Goal: Information Seeking & Learning: Learn about a topic

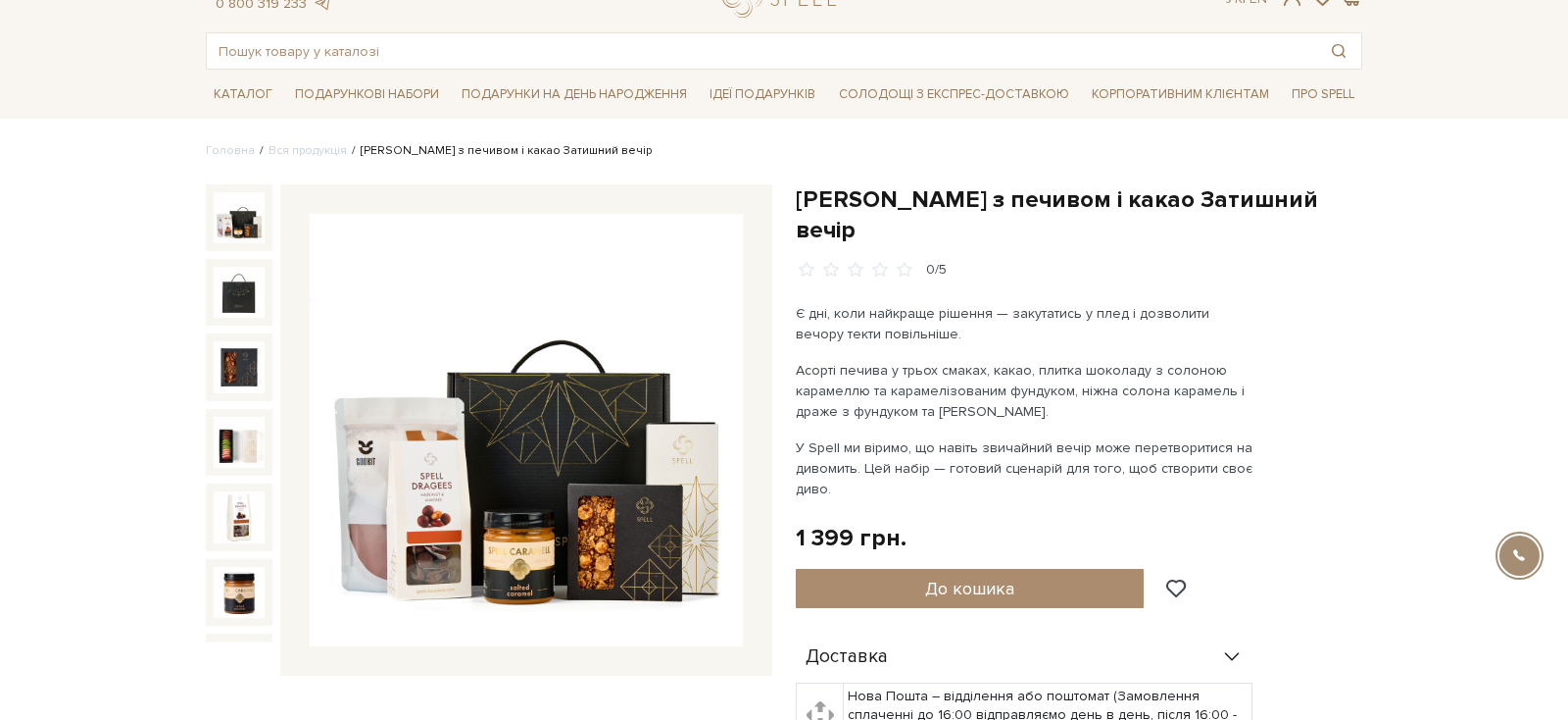
scroll to position [86, 0]
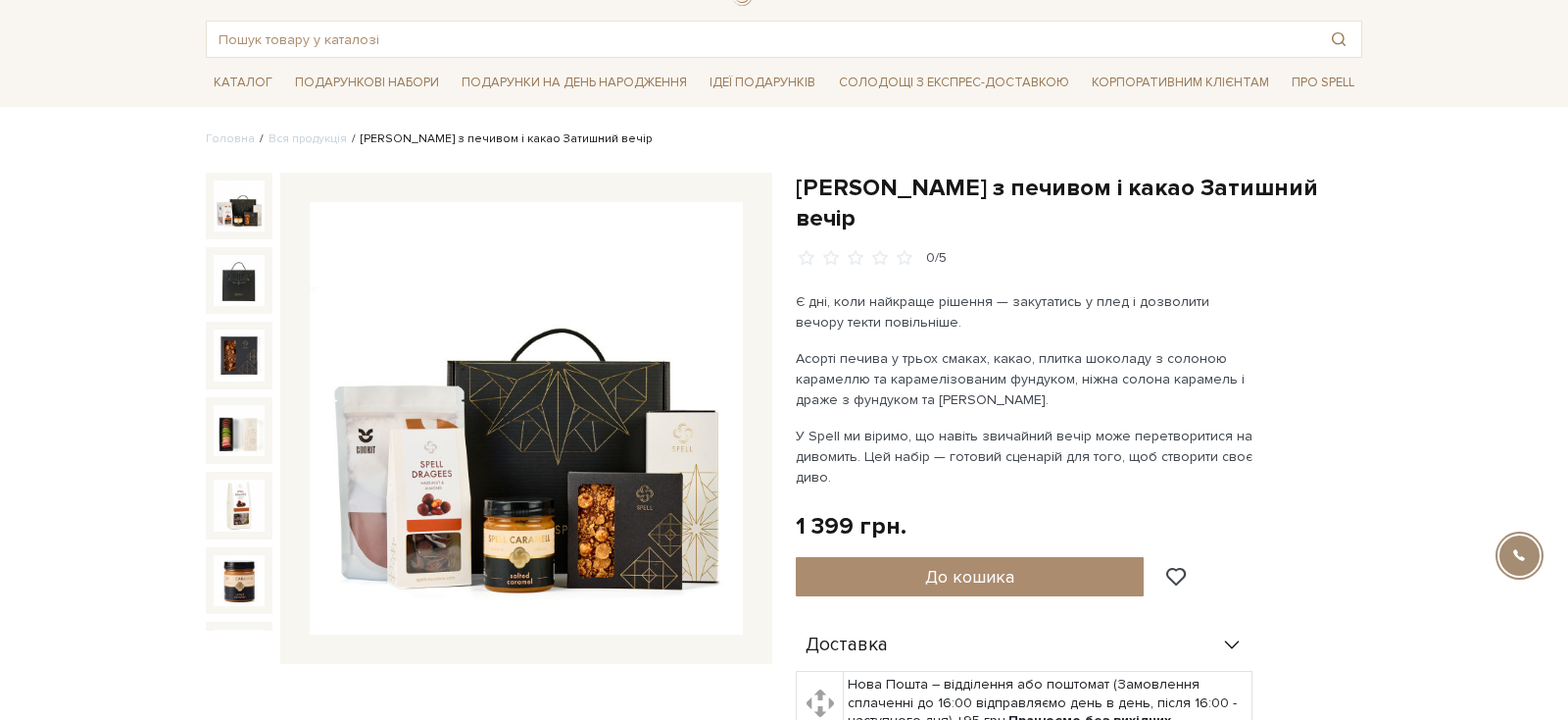
click at [552, 457] on img at bounding box center [526, 418] width 433 height 433
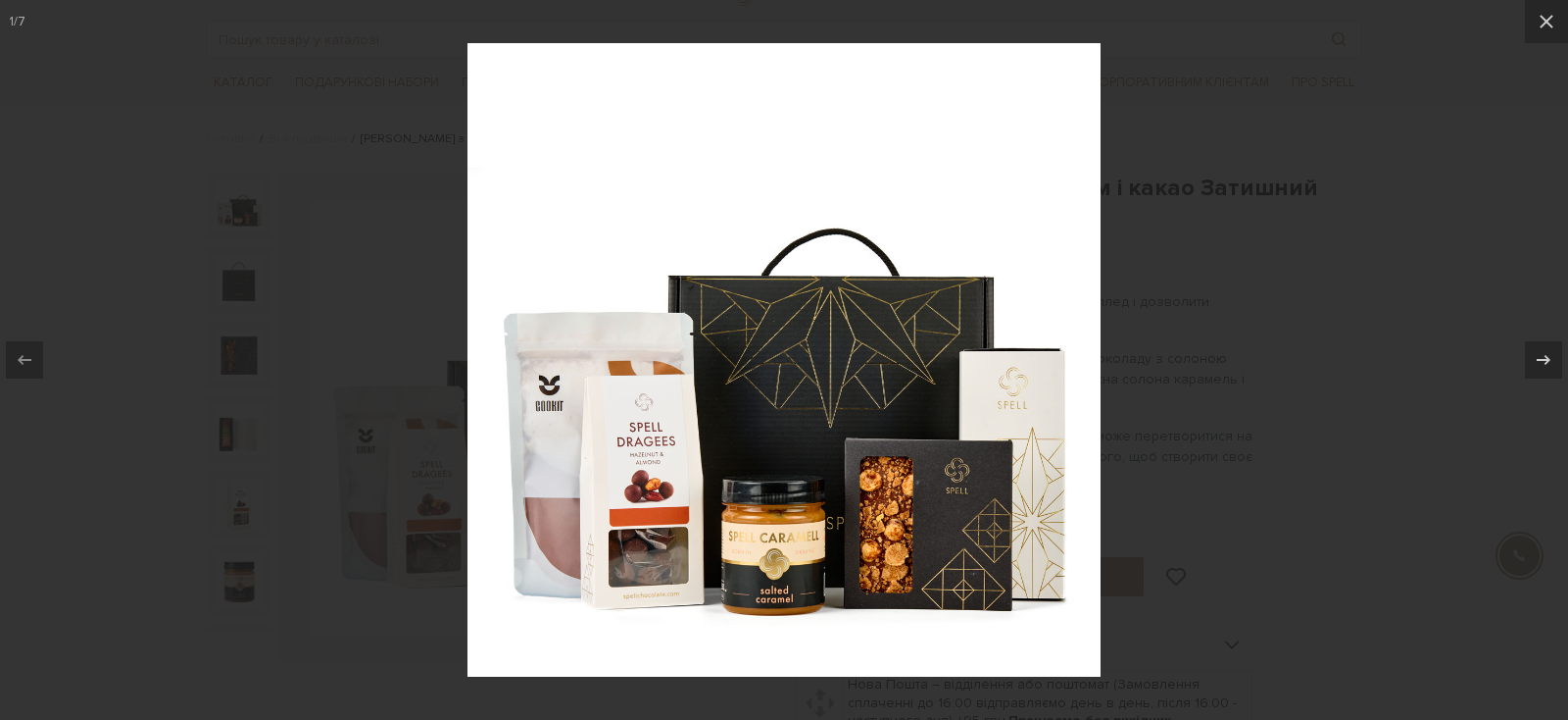
click at [1238, 247] on div at bounding box center [784, 360] width 1568 height 720
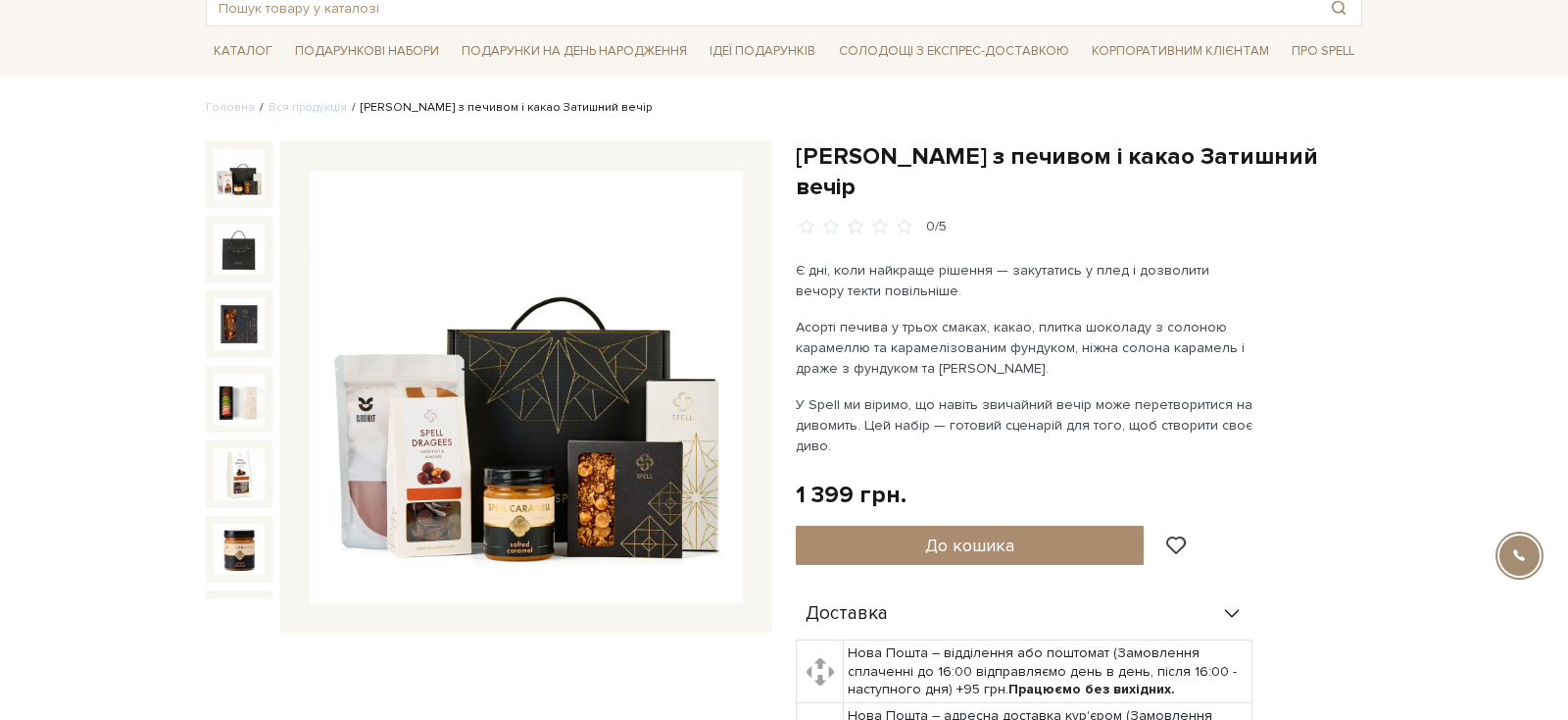
scroll to position [116, 0]
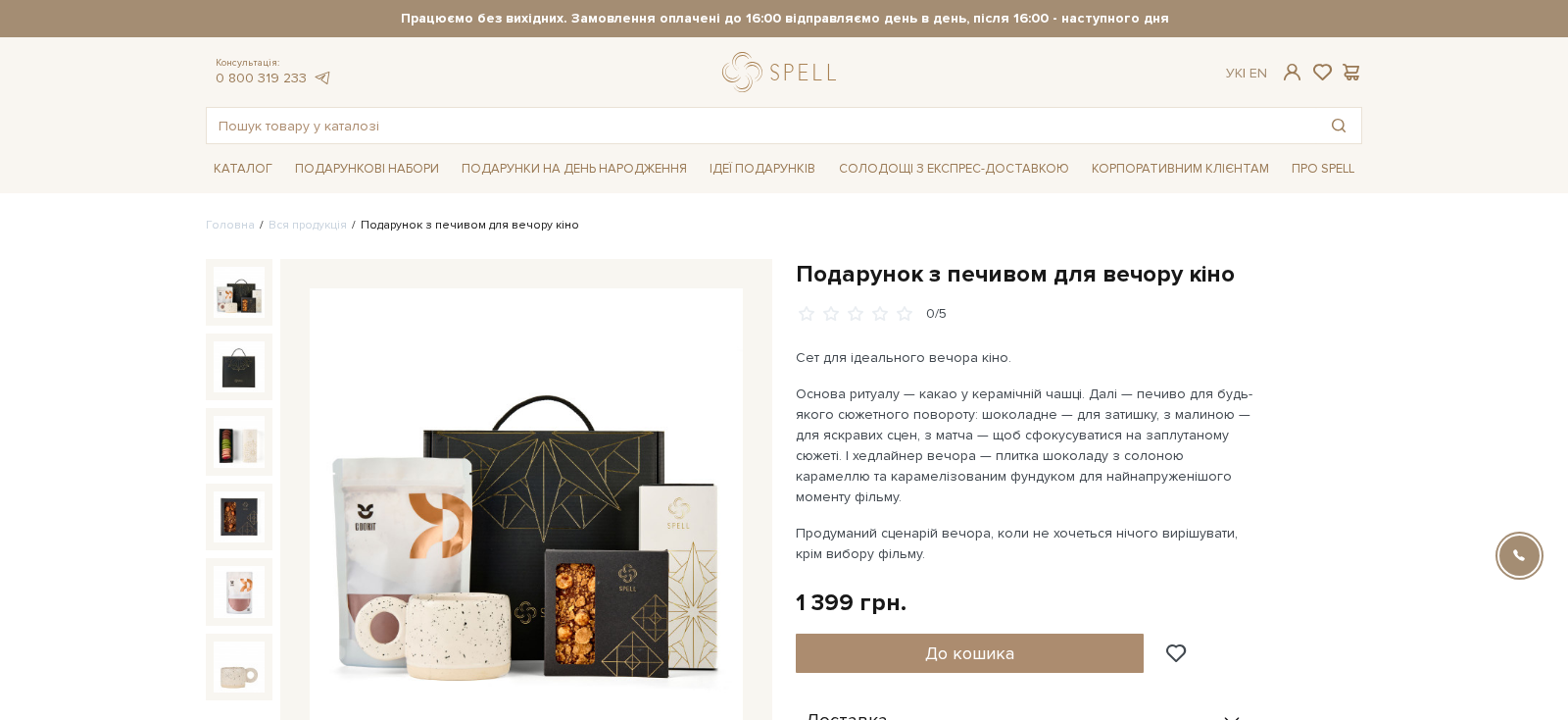
scroll to position [35, 0]
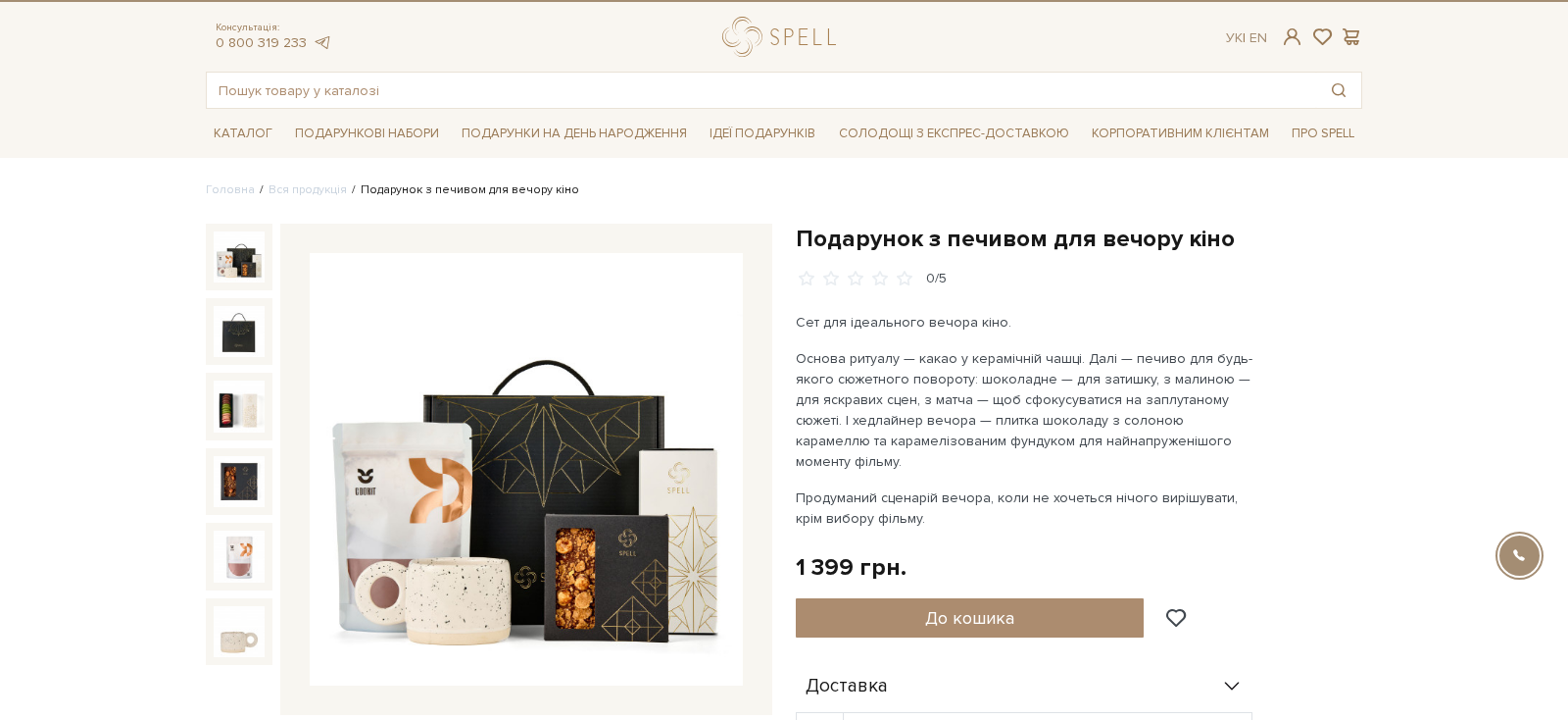
click at [571, 555] on img at bounding box center [526, 469] width 433 height 433
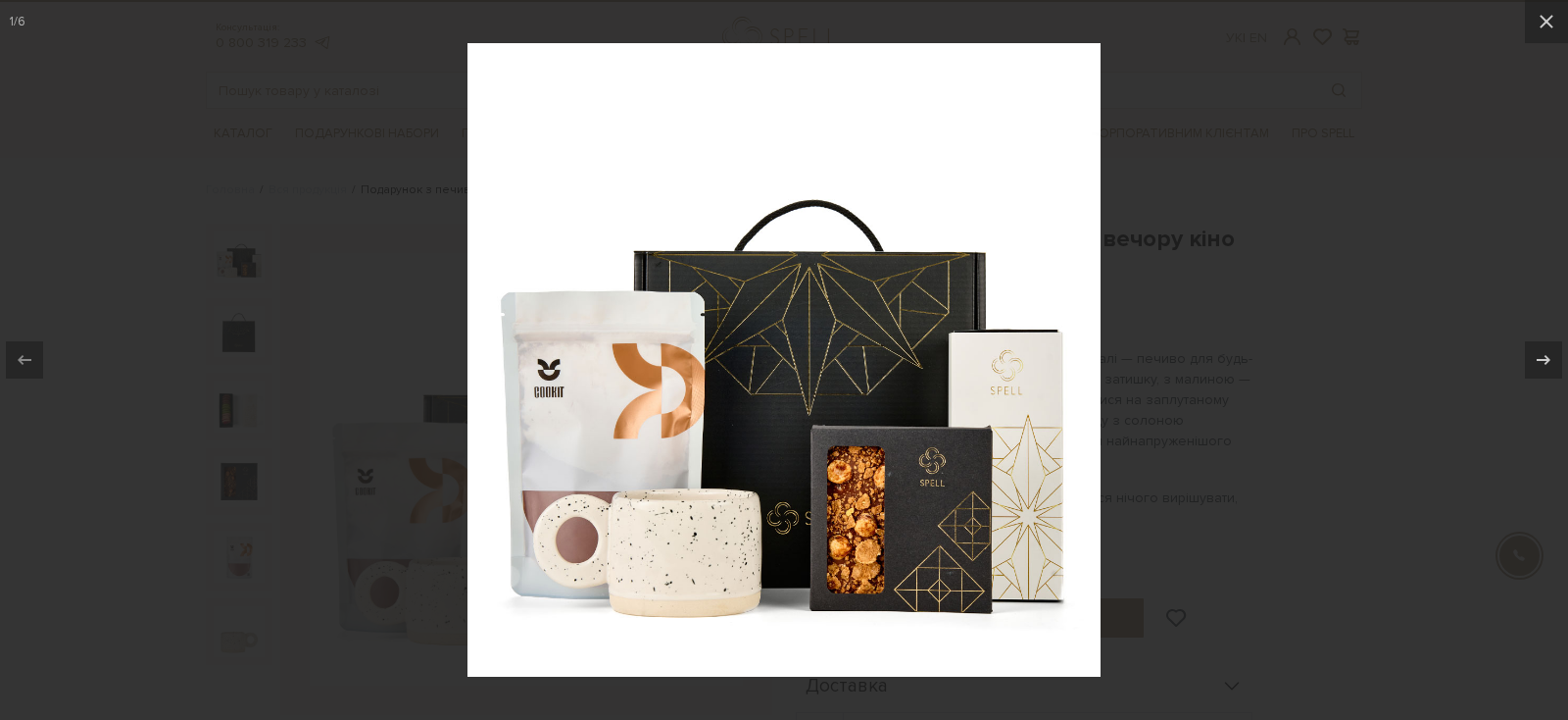
click at [1257, 261] on div at bounding box center [784, 360] width 1568 height 720
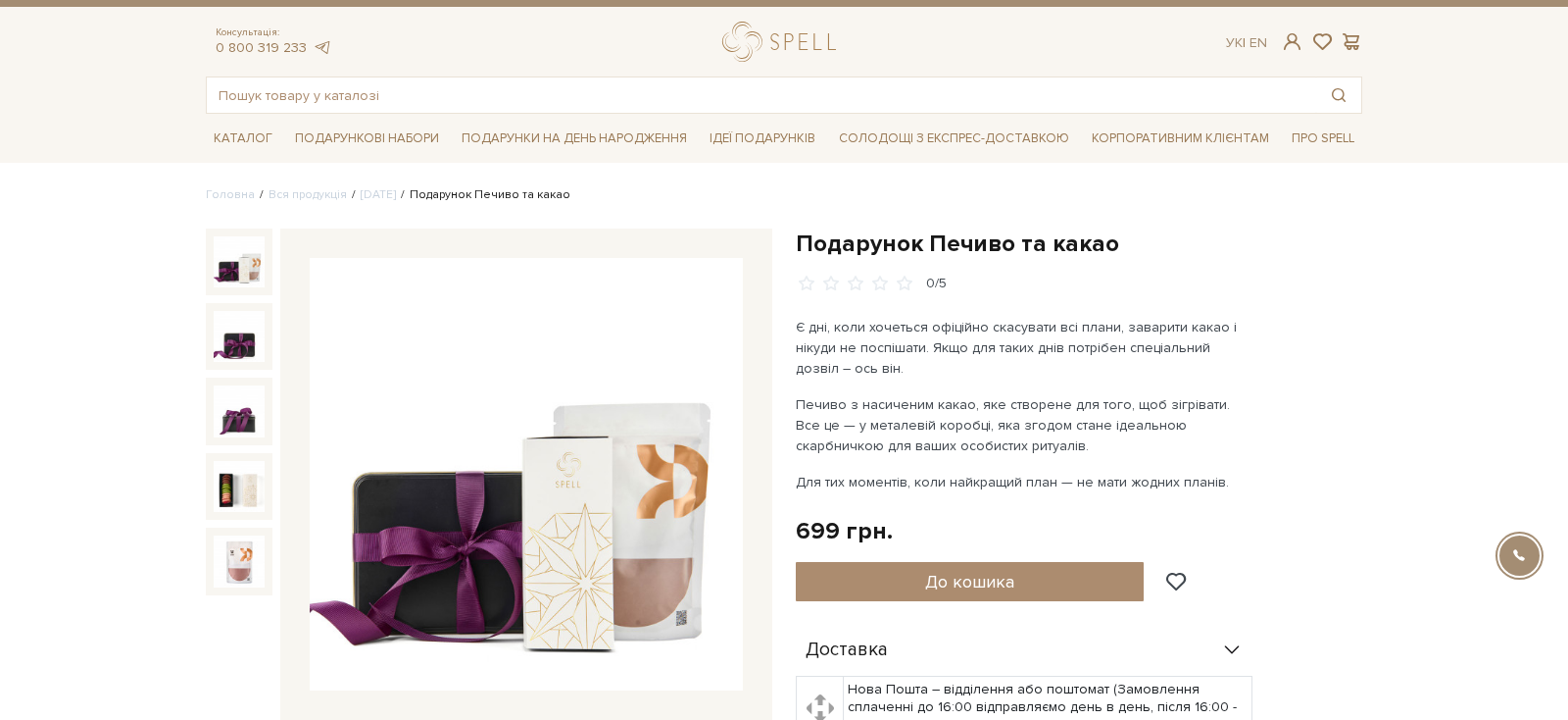
scroll to position [59, 0]
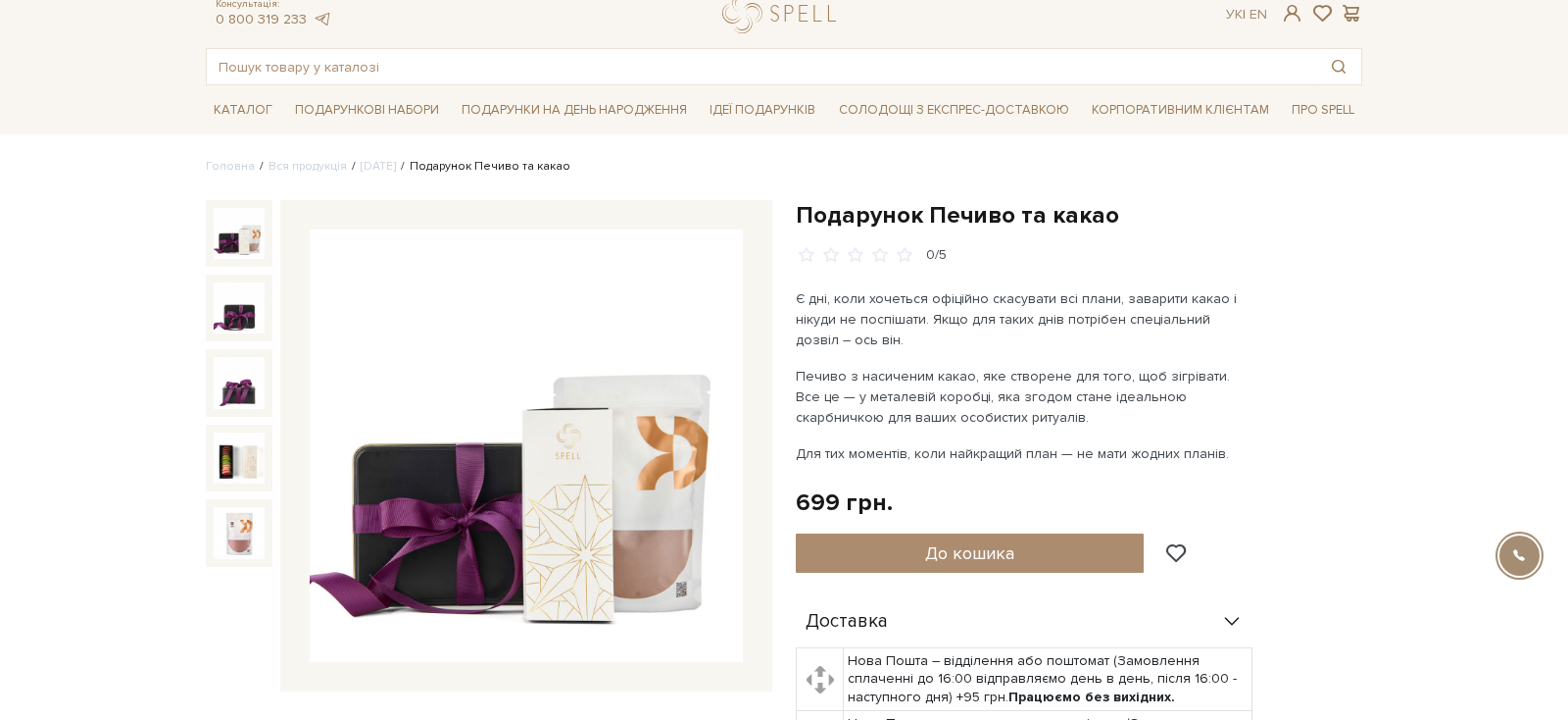
click at [629, 379] on img at bounding box center [526, 445] width 433 height 433
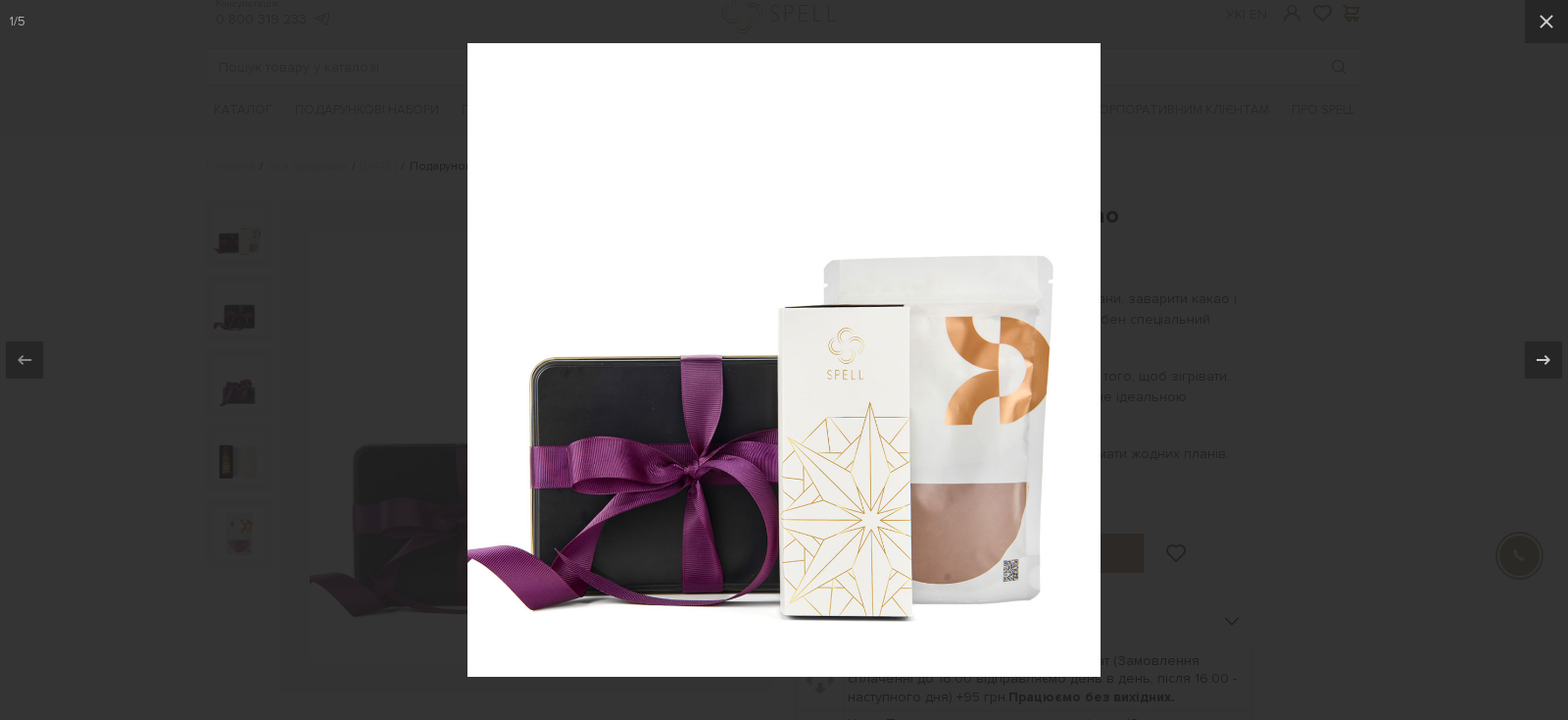
click at [1383, 109] on div at bounding box center [784, 360] width 1568 height 720
